Goal: Information Seeking & Learning: Compare options

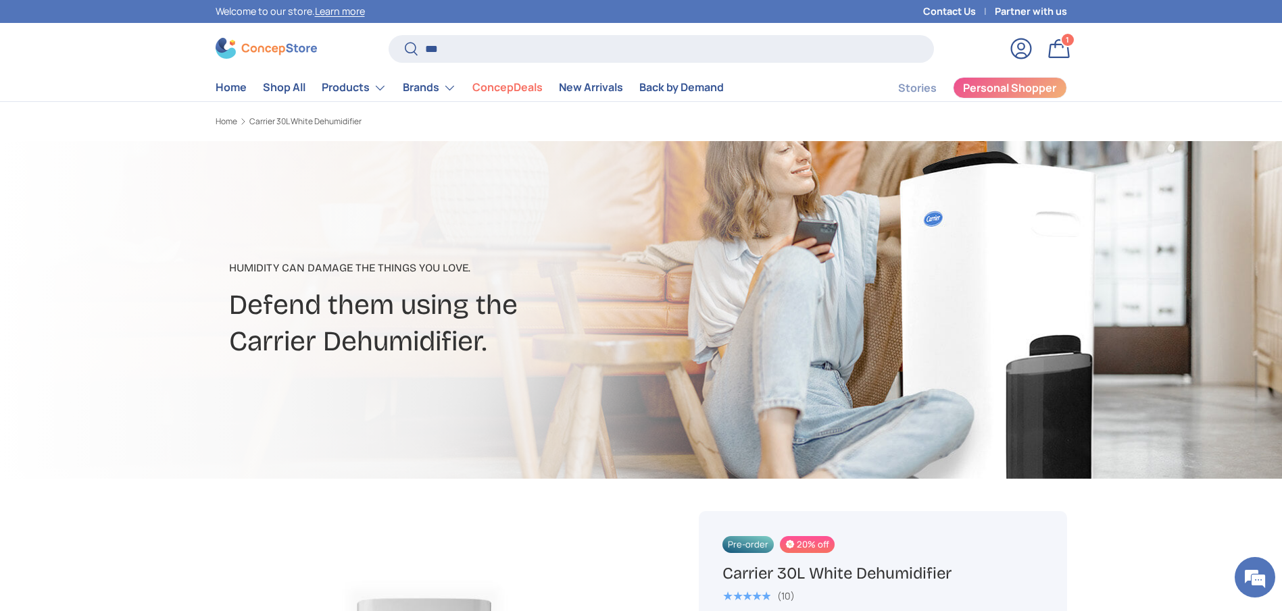
type input "***"
click at [389, 34] on button "Search" at bounding box center [404, 50] width 30 height 32
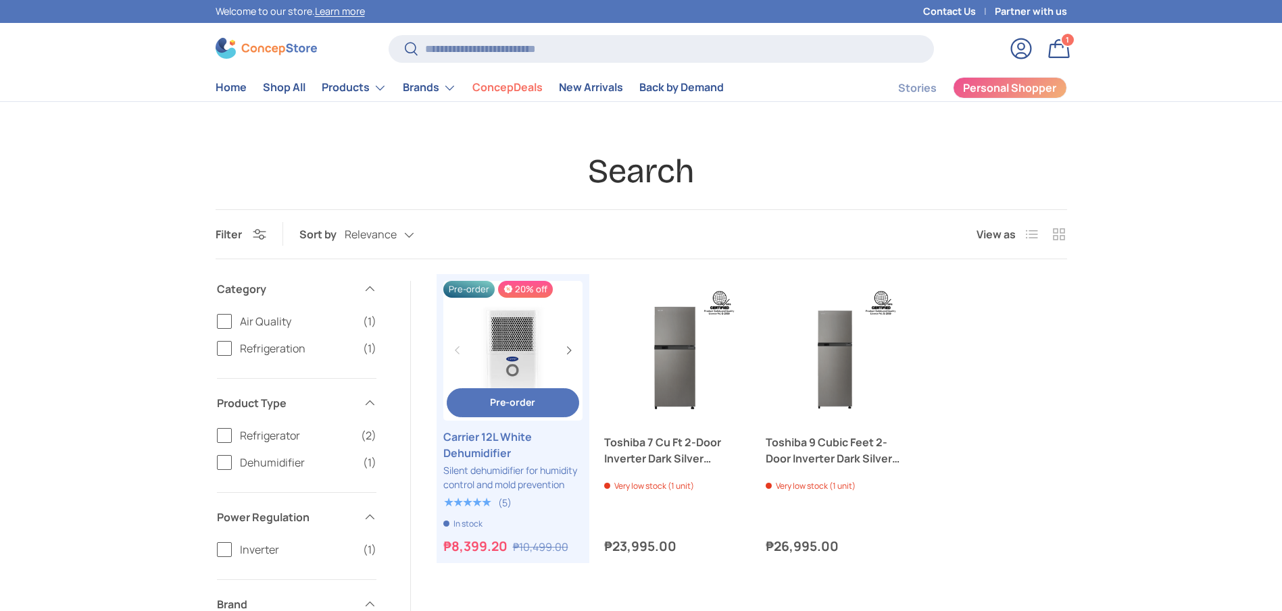
click at [502, 449] on link "Carrier 12L White Dehumidifier" at bounding box center [513, 445] width 140 height 32
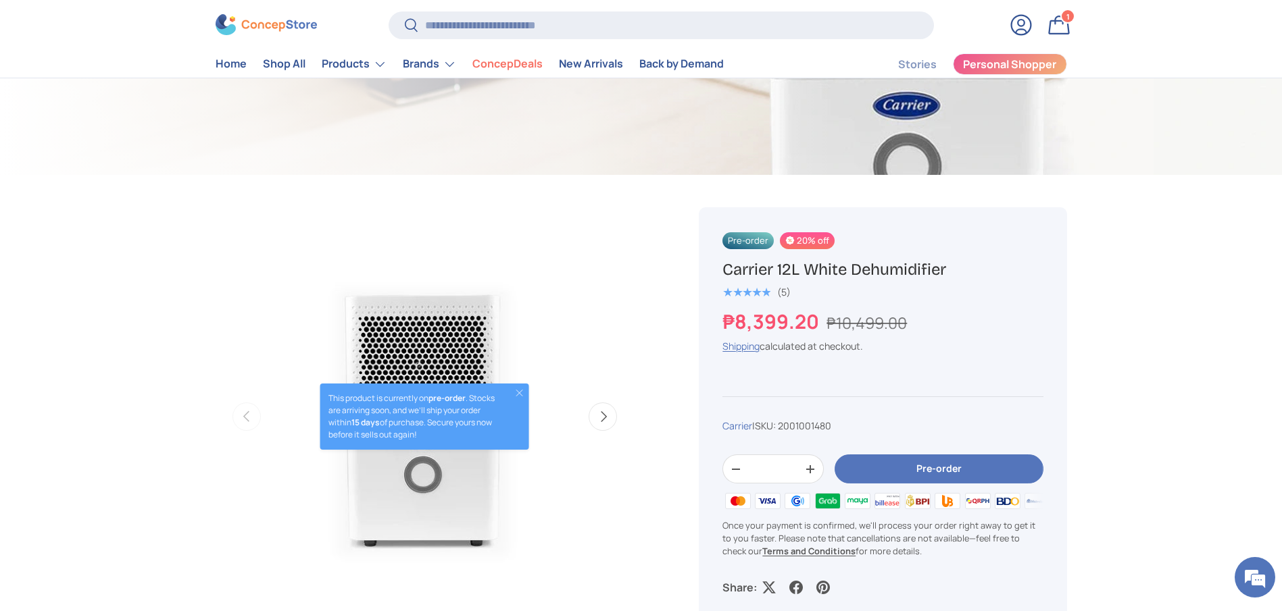
click at [820, 273] on h1 "Carrier 12L White Dehumidifier" at bounding box center [882, 269] width 320 height 21
copy div "Carrier 12L White Dehumidifier"
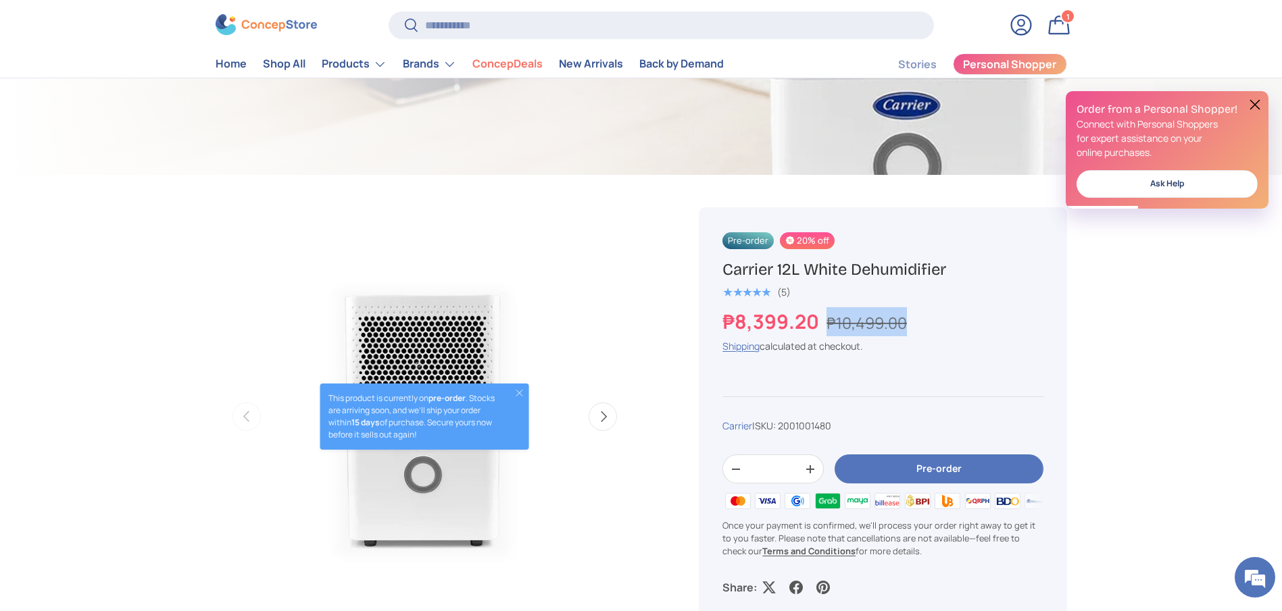
copy s "₱10,499.00"
drag, startPoint x: 825, startPoint y: 315, endPoint x: 911, endPoint y: 325, distance: 87.1
click at [911, 325] on div "₱8,399.20 ₱10,499.00" at bounding box center [882, 321] width 320 height 29
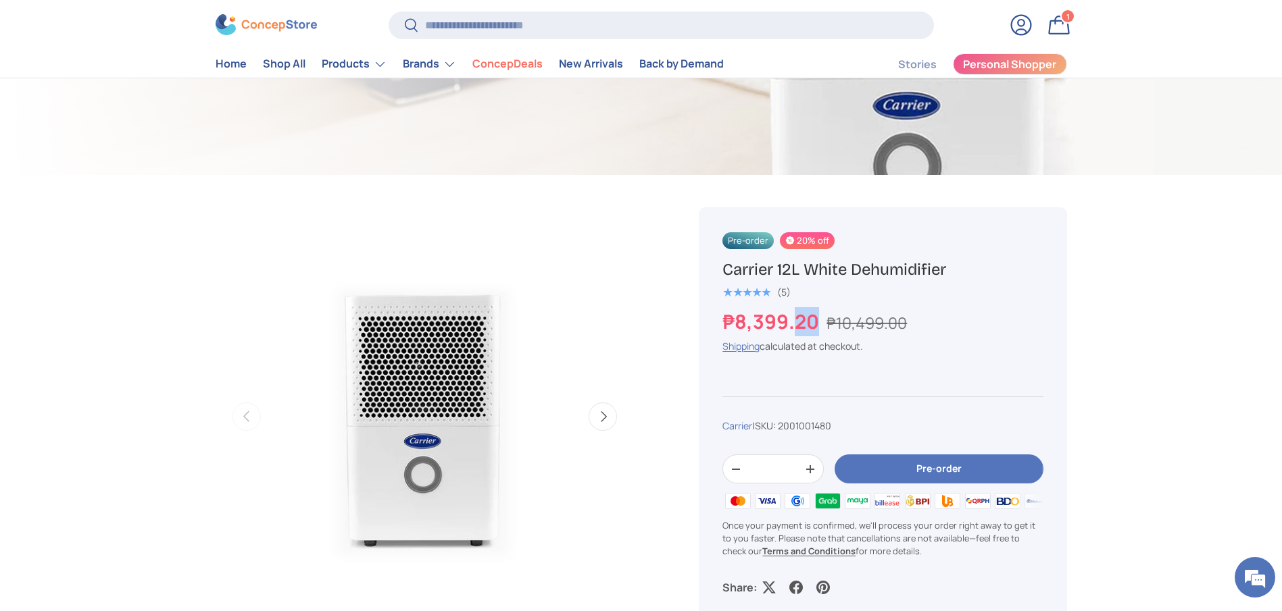
drag, startPoint x: 817, startPoint y: 321, endPoint x: 795, endPoint y: 321, distance: 21.6
click at [795, 321] on strong "₱8,399.20" at bounding box center [772, 321] width 100 height 27
click at [822, 319] on strong "₱8,399.20" at bounding box center [772, 321] width 100 height 27
drag, startPoint x: 822, startPoint y: 320, endPoint x: 701, endPoint y: 320, distance: 120.3
click at [701, 320] on div "Pre-order 20% off Carrier 12L White Dehumidifier ★★★★★ (5) ₱8,399.20 ₱10,499.00…" at bounding box center [883, 413] width 368 height 412
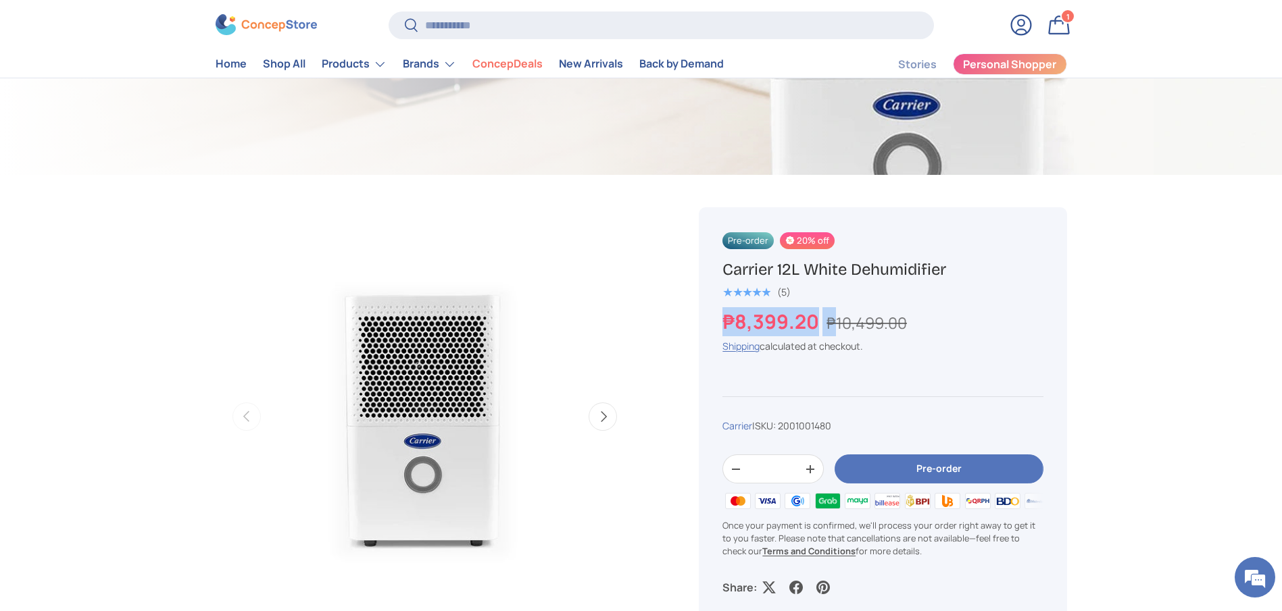
copy div "₱8,399.20 ₱"
click at [805, 316] on strong "₱8,399.20" at bounding box center [772, 321] width 100 height 27
drag, startPoint x: 818, startPoint y: 324, endPoint x: 694, endPoint y: 324, distance: 124.3
copy strong "₱8,399.20"
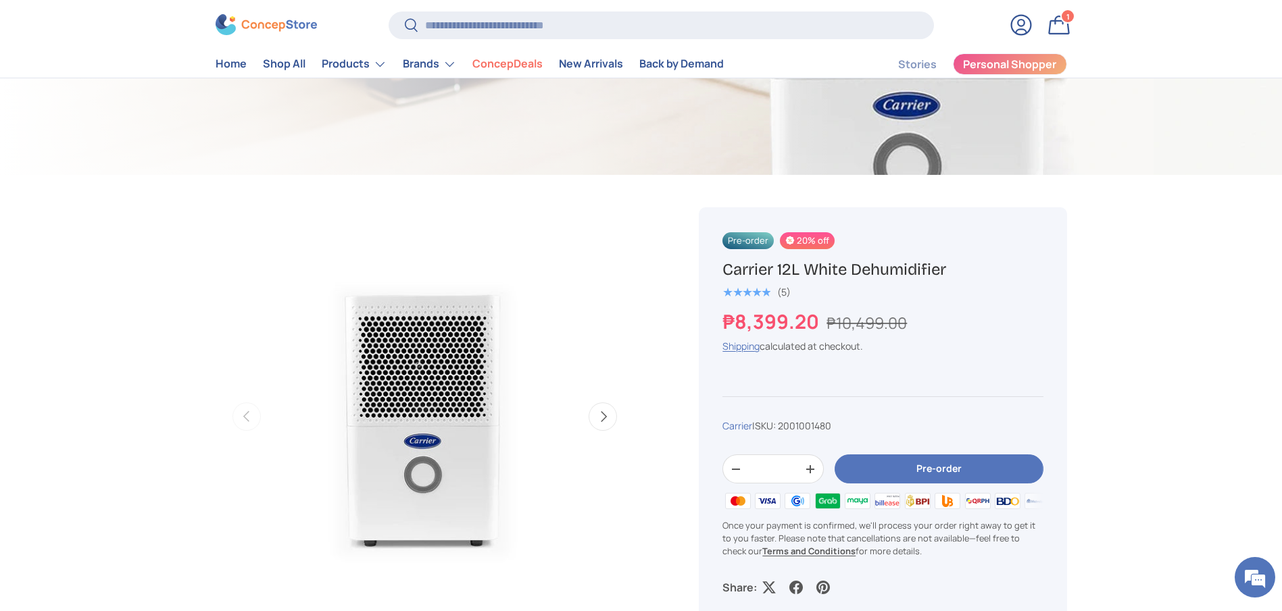
click at [545, 11] on input "Search" at bounding box center [661, 25] width 545 height 28
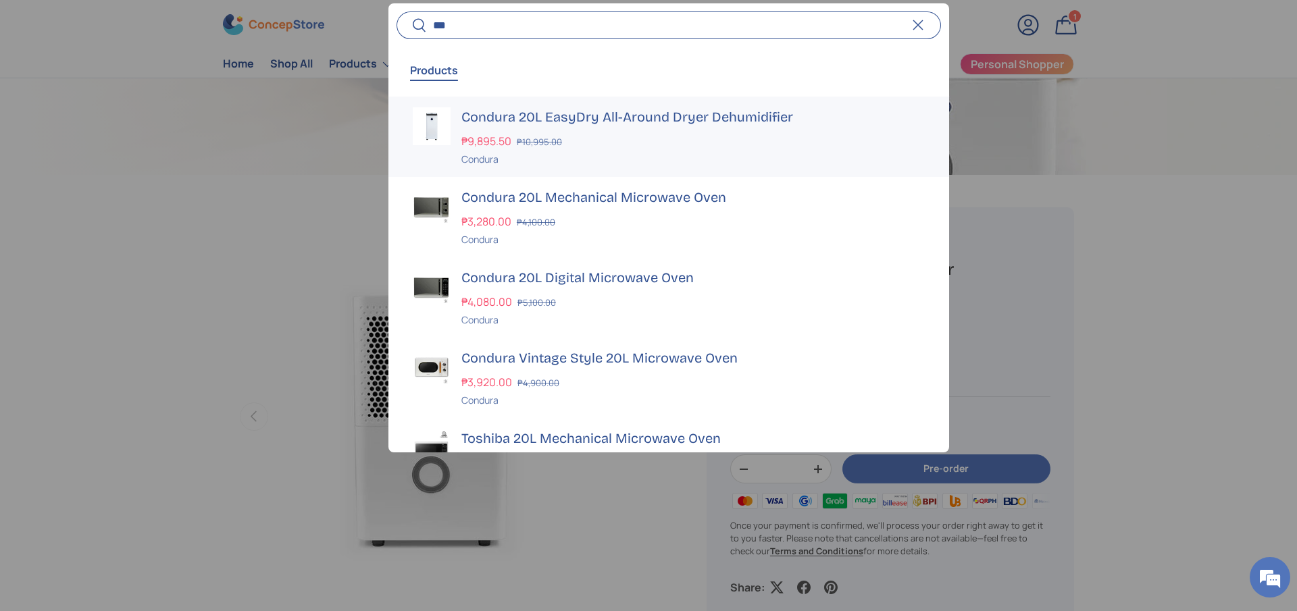
type input "***"
click at [578, 120] on h3 "Condura 20L EasyDry All-Around Dryer Dehumidifier" at bounding box center [692, 116] width 463 height 19
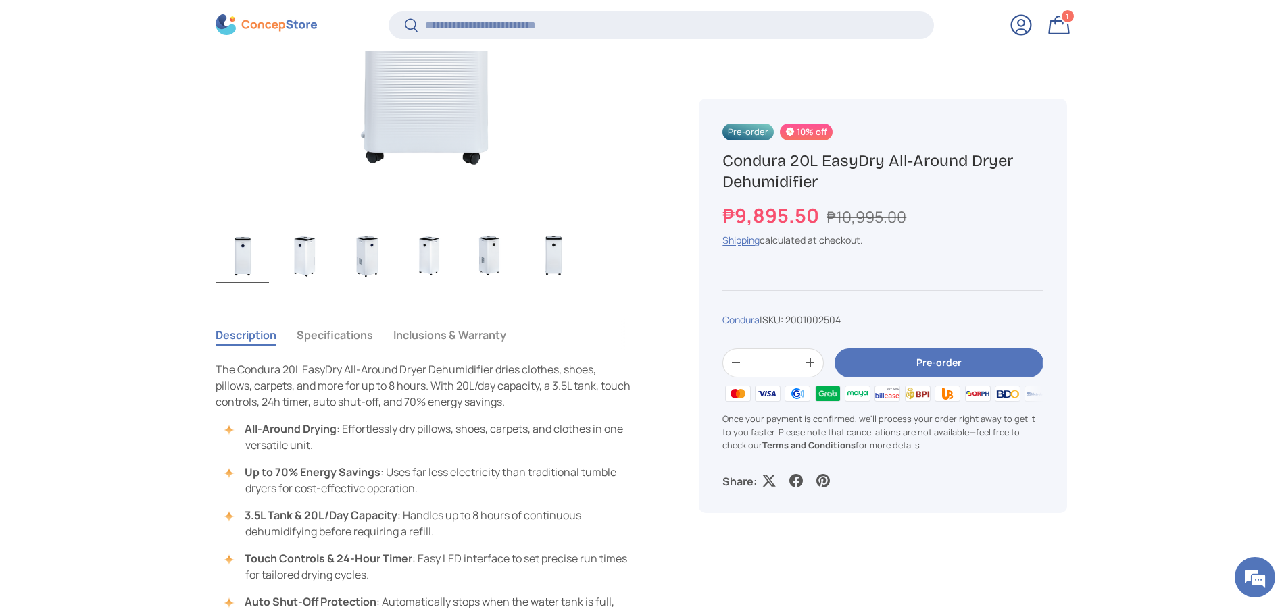
scroll to position [808, 0]
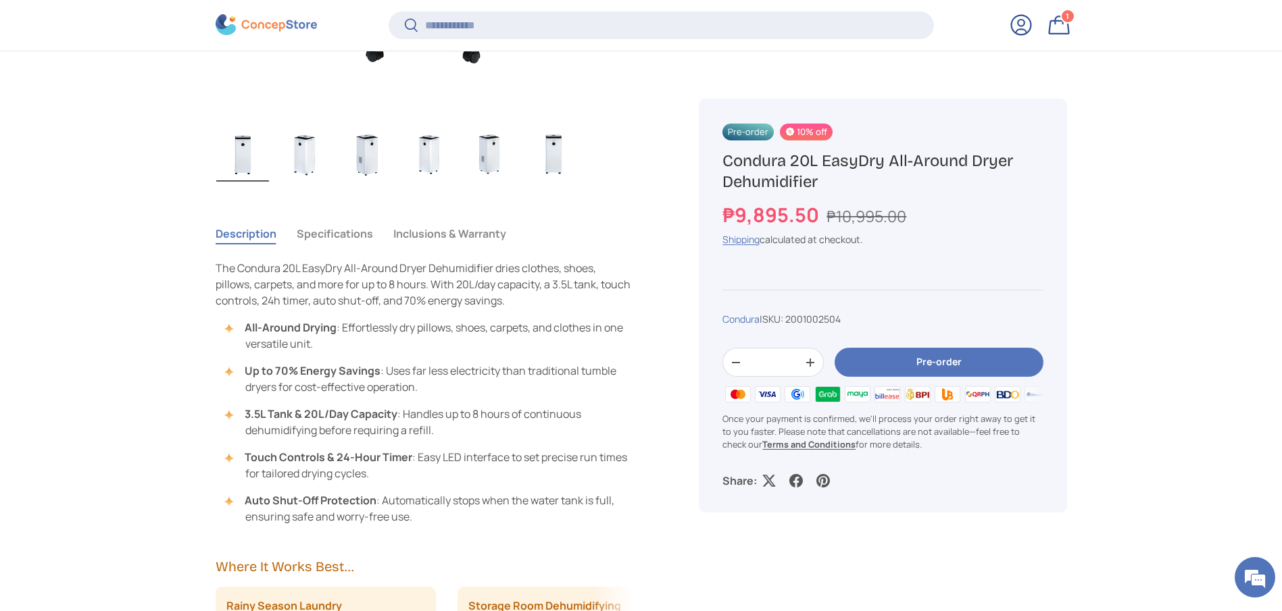
click at [813, 178] on h1 "Condura 20L EasyDry All-Around Dryer Dehumidifier" at bounding box center [882, 172] width 320 height 42
copy div "Condura 20L EasyDry All-Around Dryer Dehumidifier"
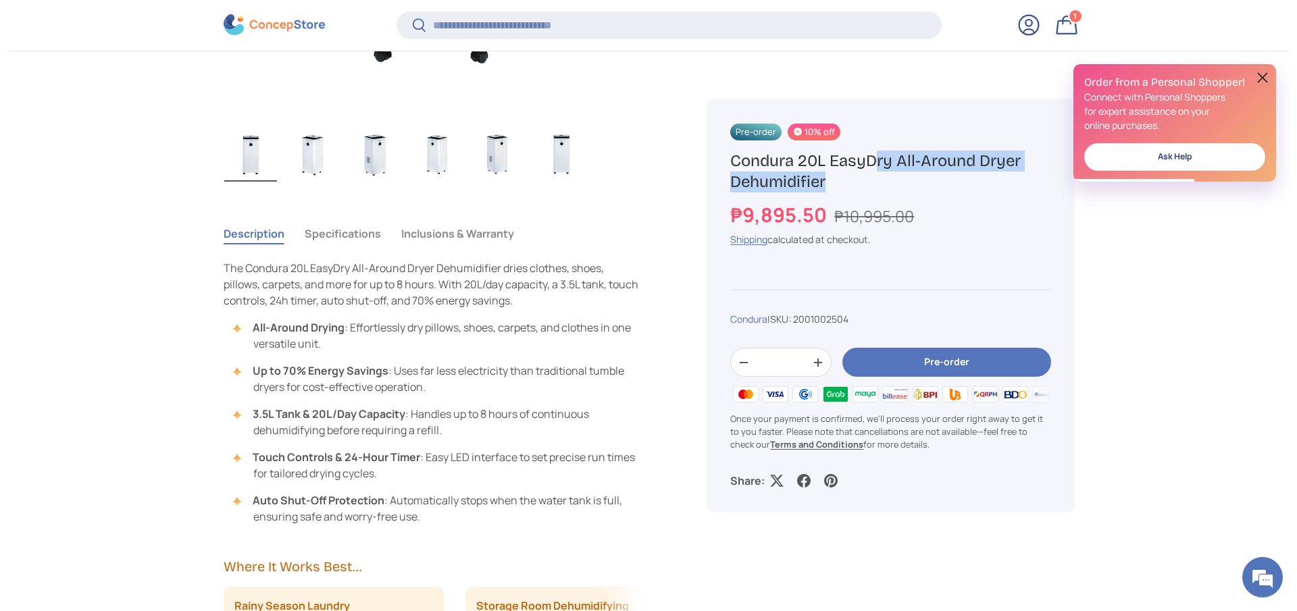
scroll to position [0, 0]
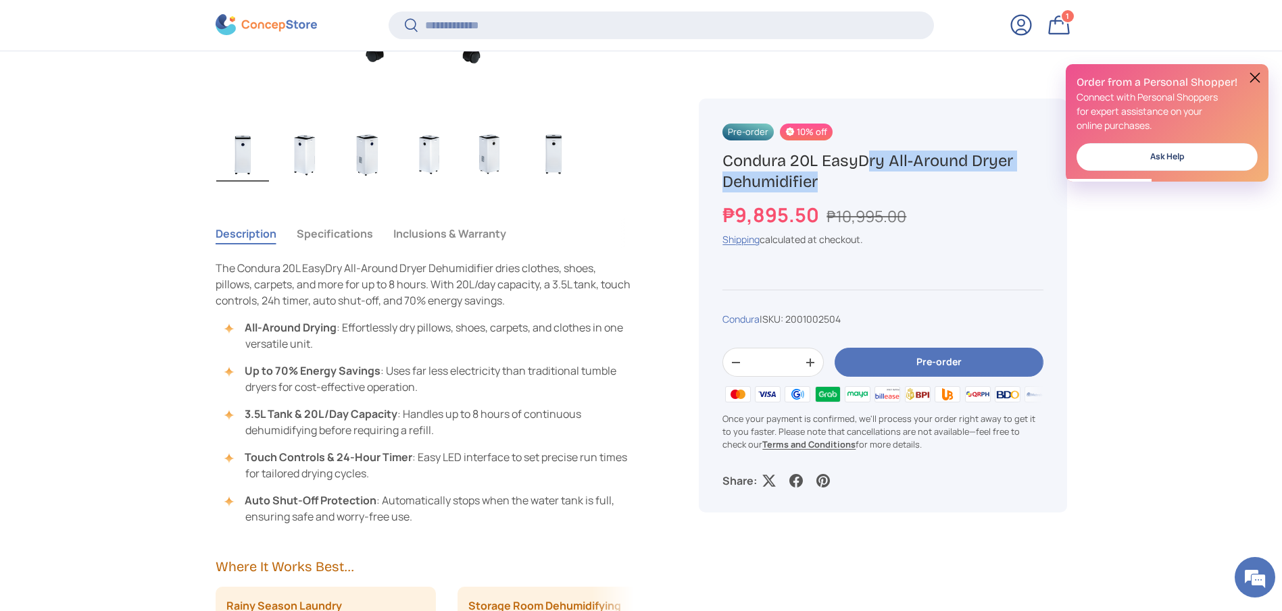
drag, startPoint x: 821, startPoint y: 218, endPoint x: 709, endPoint y: 218, distance: 111.5
click at [709, 218] on div "Pre-order 10% off Condura 20L EasyDry All-Around Dryer Dehumidifier ₱9,895.50 ₱…" at bounding box center [883, 306] width 368 height 415
copy strong "₱9,895.50"
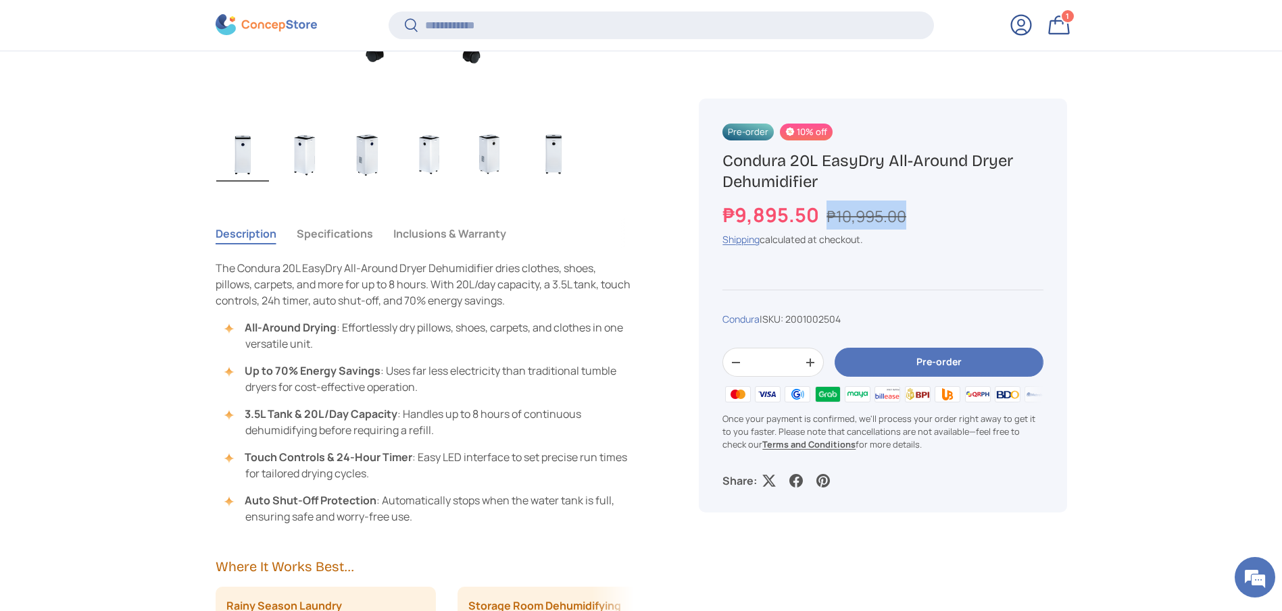
drag, startPoint x: 822, startPoint y: 216, endPoint x: 919, endPoint y: 216, distance: 96.6
click at [919, 216] on div "₱9,895.50 ₱10,995.00" at bounding box center [882, 215] width 320 height 29
copy s "₱10,995.00"
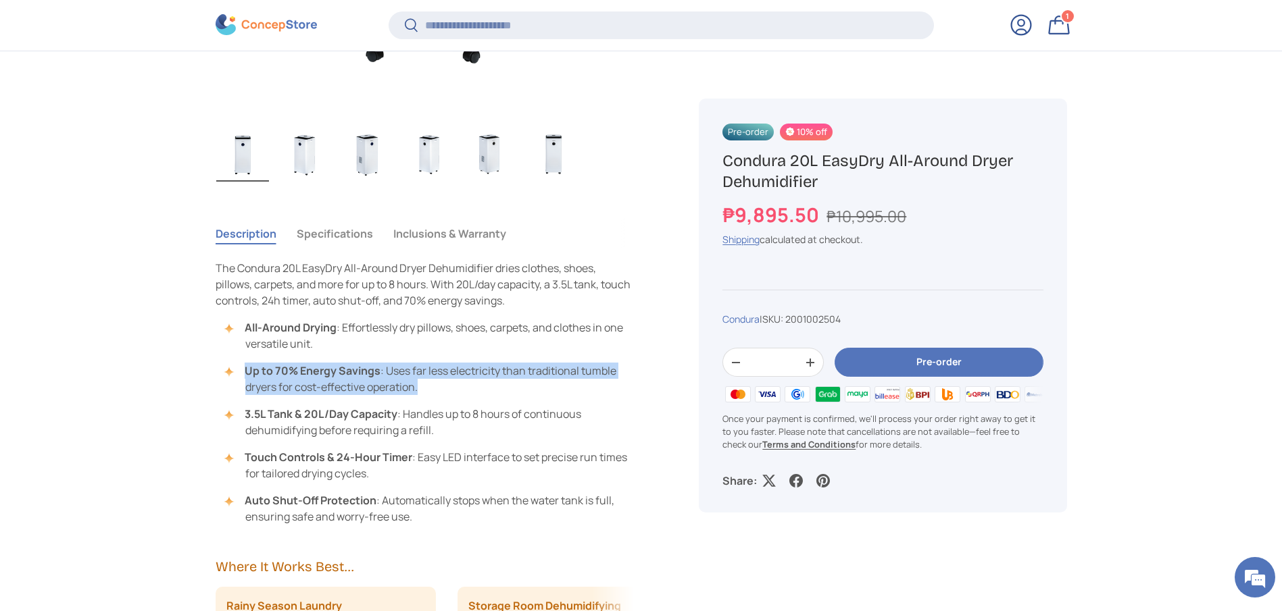
copy li "Up to 70% Energy Savings : Uses far less electricity than traditional tumble dr…"
drag, startPoint x: 427, startPoint y: 384, endPoint x: 249, endPoint y: 372, distance: 178.7
click at [249, 372] on li "Up to 70% Energy Savings : Uses far less electricity than traditional tumble dr…" at bounding box center [431, 379] width 405 height 32
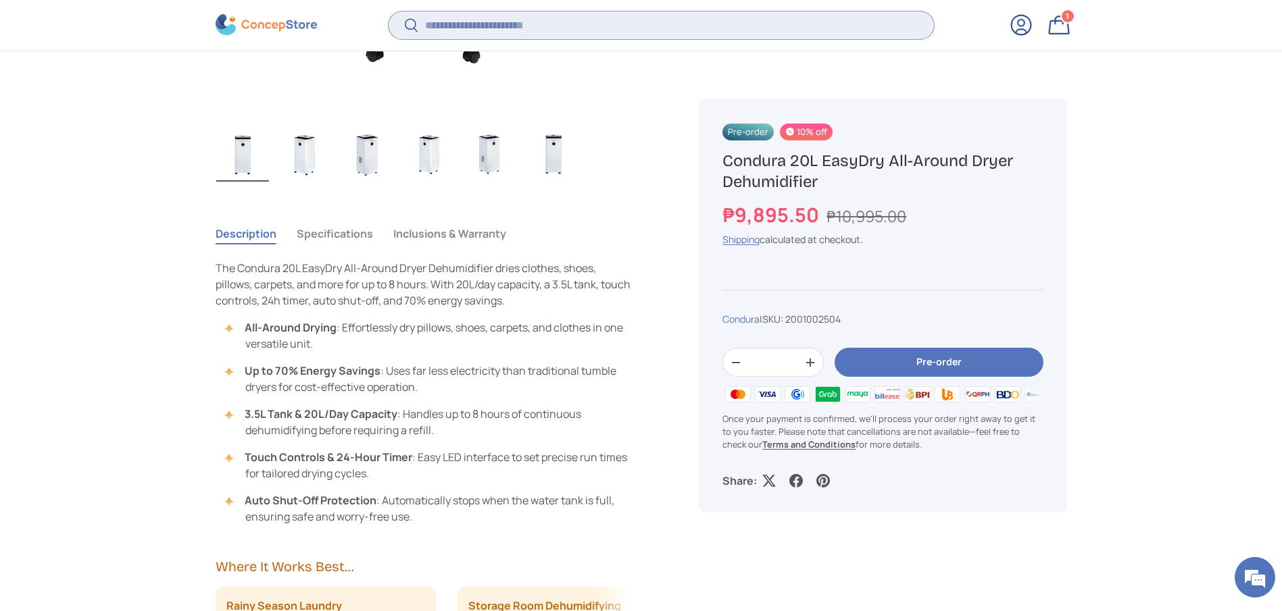
click at [597, 37] on input "Search" at bounding box center [661, 25] width 545 height 28
paste input "**********"
type input "**********"
click at [389, 11] on button "Search" at bounding box center [404, 27] width 30 height 32
